Goal: Book appointment/travel/reservation

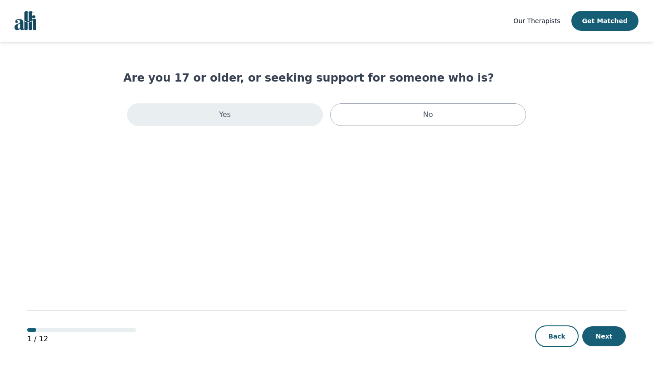
click at [231, 115] on div "Yes" at bounding box center [225, 114] width 196 height 23
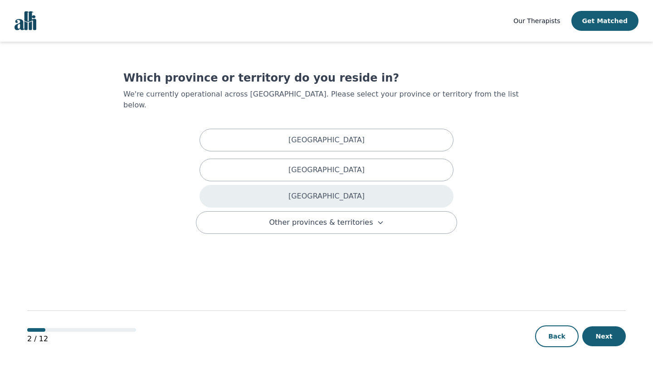
click at [252, 185] on div "[GEOGRAPHIC_DATA]" at bounding box center [327, 196] width 254 height 23
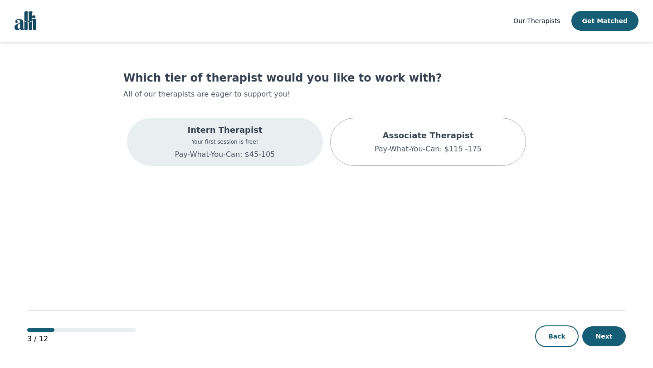
click at [242, 139] on p "Your first session is free!" at bounding box center [225, 141] width 100 height 7
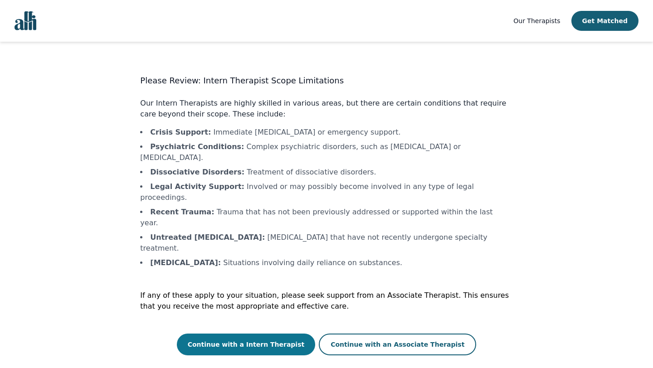
click at [275, 334] on button "Continue with a Intern Therapist" at bounding box center [246, 345] width 139 height 22
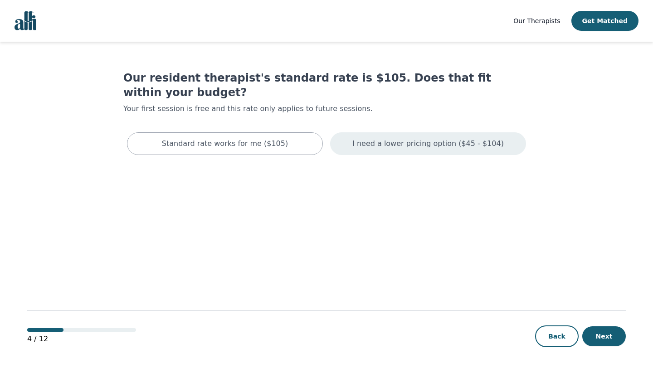
click at [395, 137] on div "I need a lower pricing option ($45 - $104)" at bounding box center [428, 143] width 196 height 23
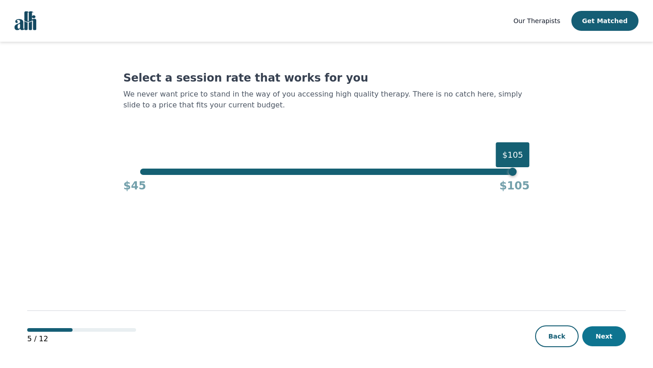
click at [614, 333] on button "Next" at bounding box center [604, 337] width 44 height 20
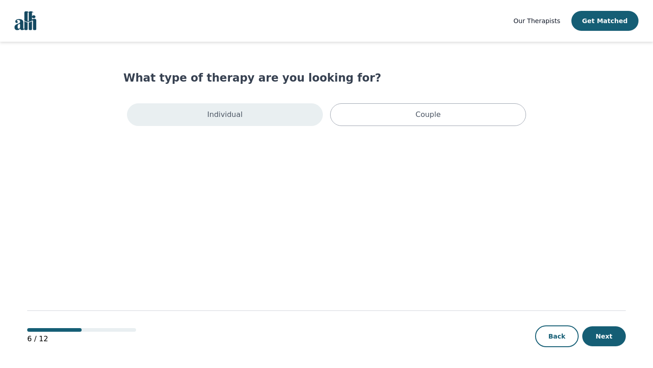
click at [277, 120] on div "Individual" at bounding box center [225, 114] width 196 height 23
